Goal: Information Seeking & Learning: Check status

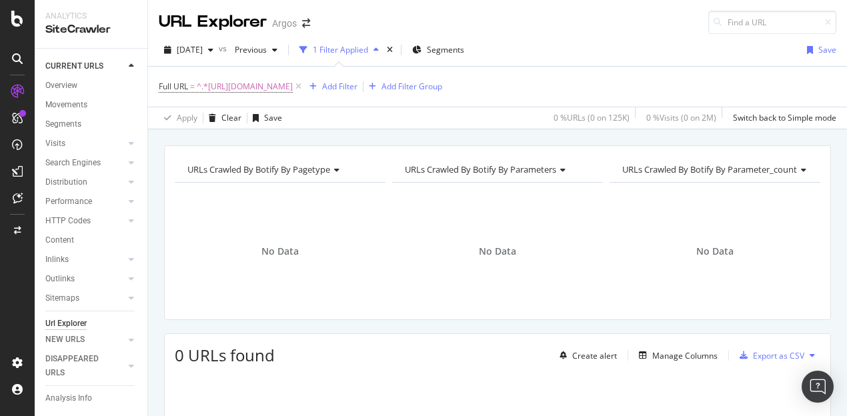
click at [834, 284] on div "URLs Crawled By Botify By pagetype Chart (by Value) Table Expand Export as CSV …" at bounding box center [497, 362] width 699 height 435
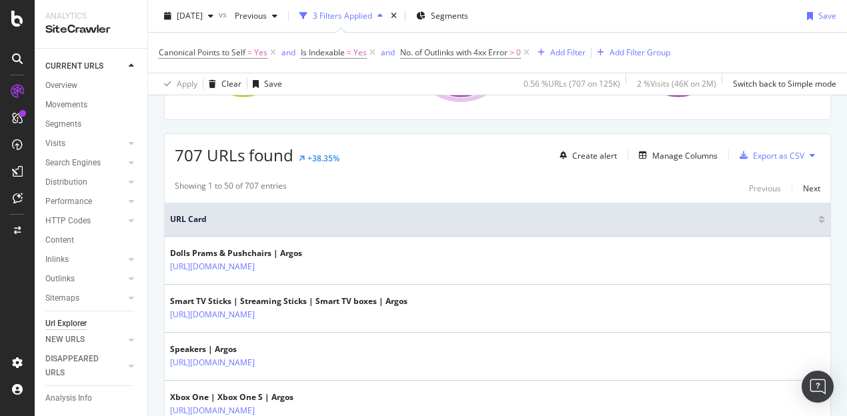
scroll to position [267, 0]
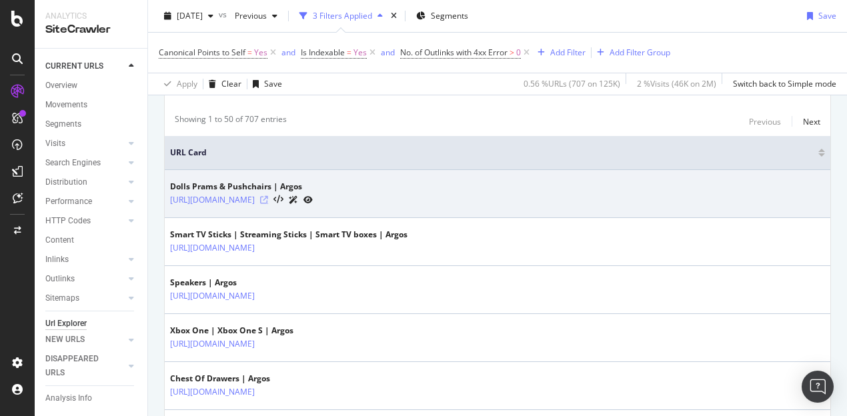
click at [268, 197] on icon at bounding box center [264, 200] width 8 height 8
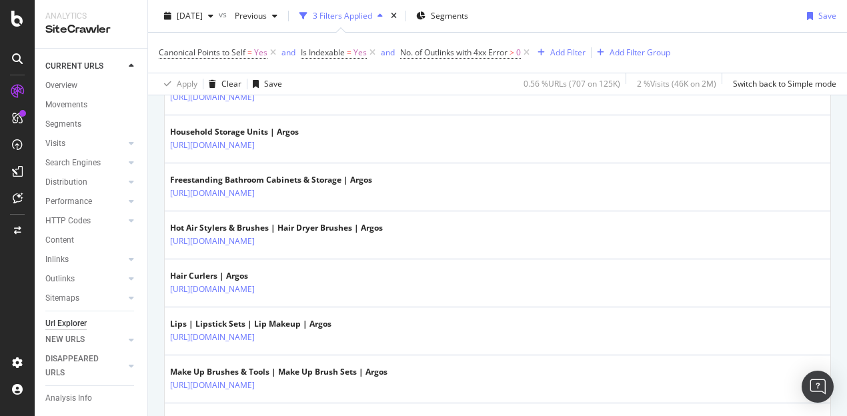
scroll to position [934, 0]
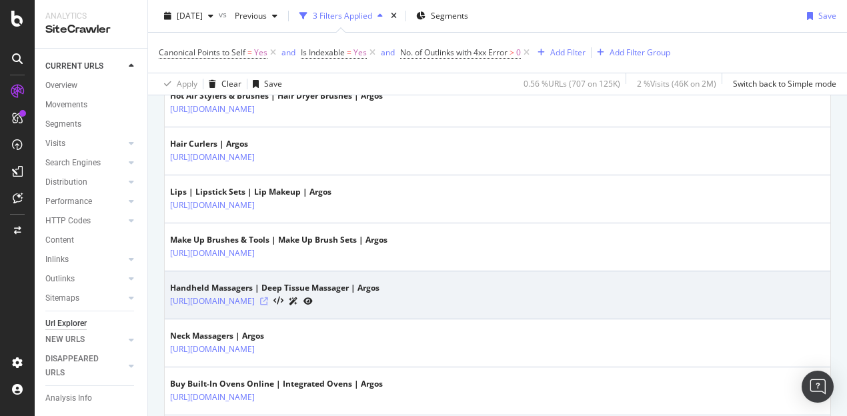
click at [268, 297] on icon at bounding box center [264, 301] width 8 height 8
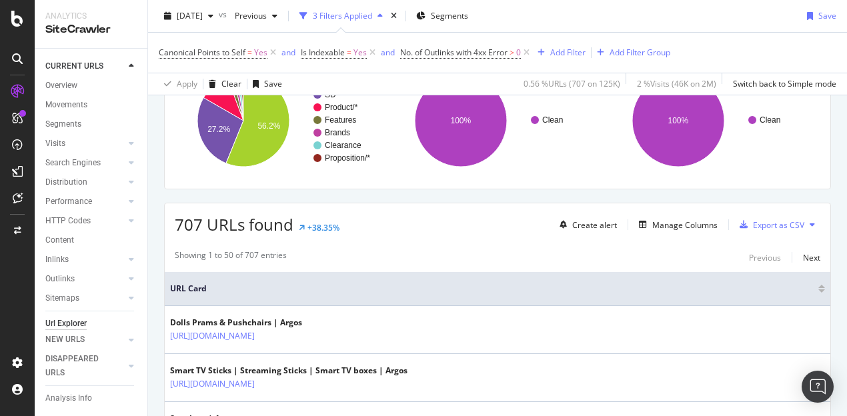
scroll to position [0, 0]
